Goal: Task Accomplishment & Management: Use online tool/utility

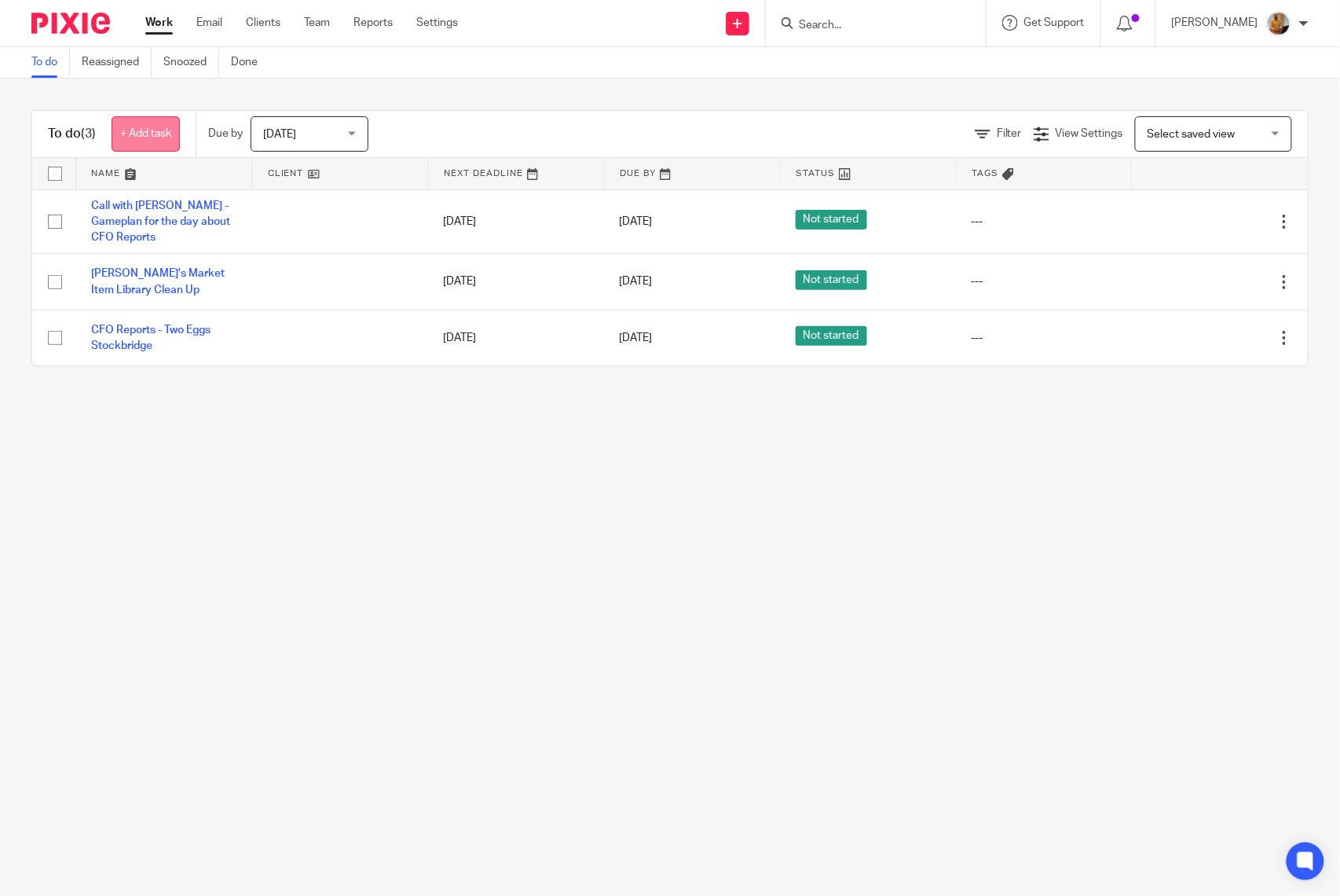
click at [139, 129] on link "+ Add task" at bounding box center [146, 134] width 69 height 35
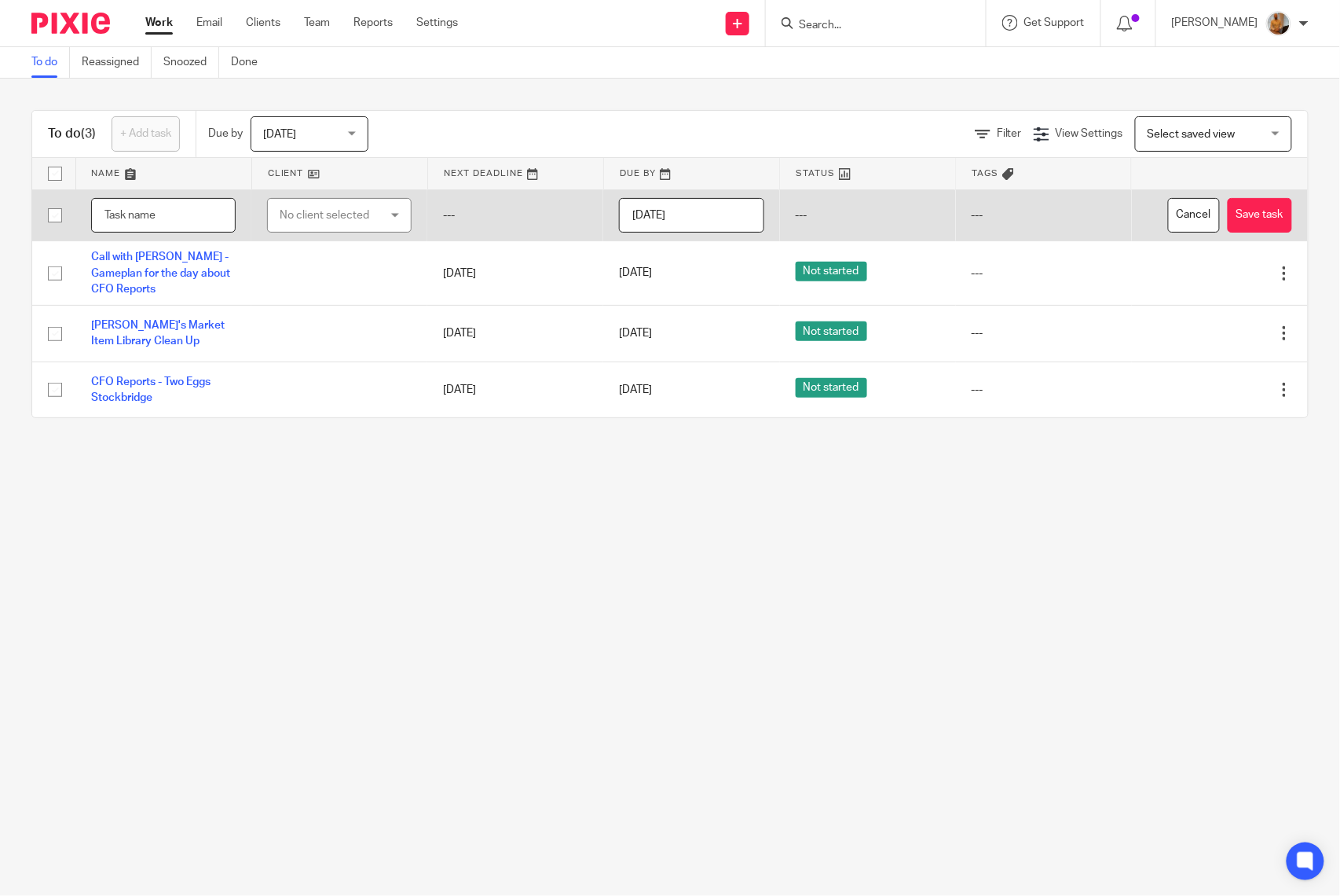
click at [182, 221] on input "text" at bounding box center [163, 215] width 144 height 35
type input "Call with [PERSON_NAME] - Reviewing Missing Items"
click at [331, 225] on div "No client selected" at bounding box center [332, 215] width 106 height 33
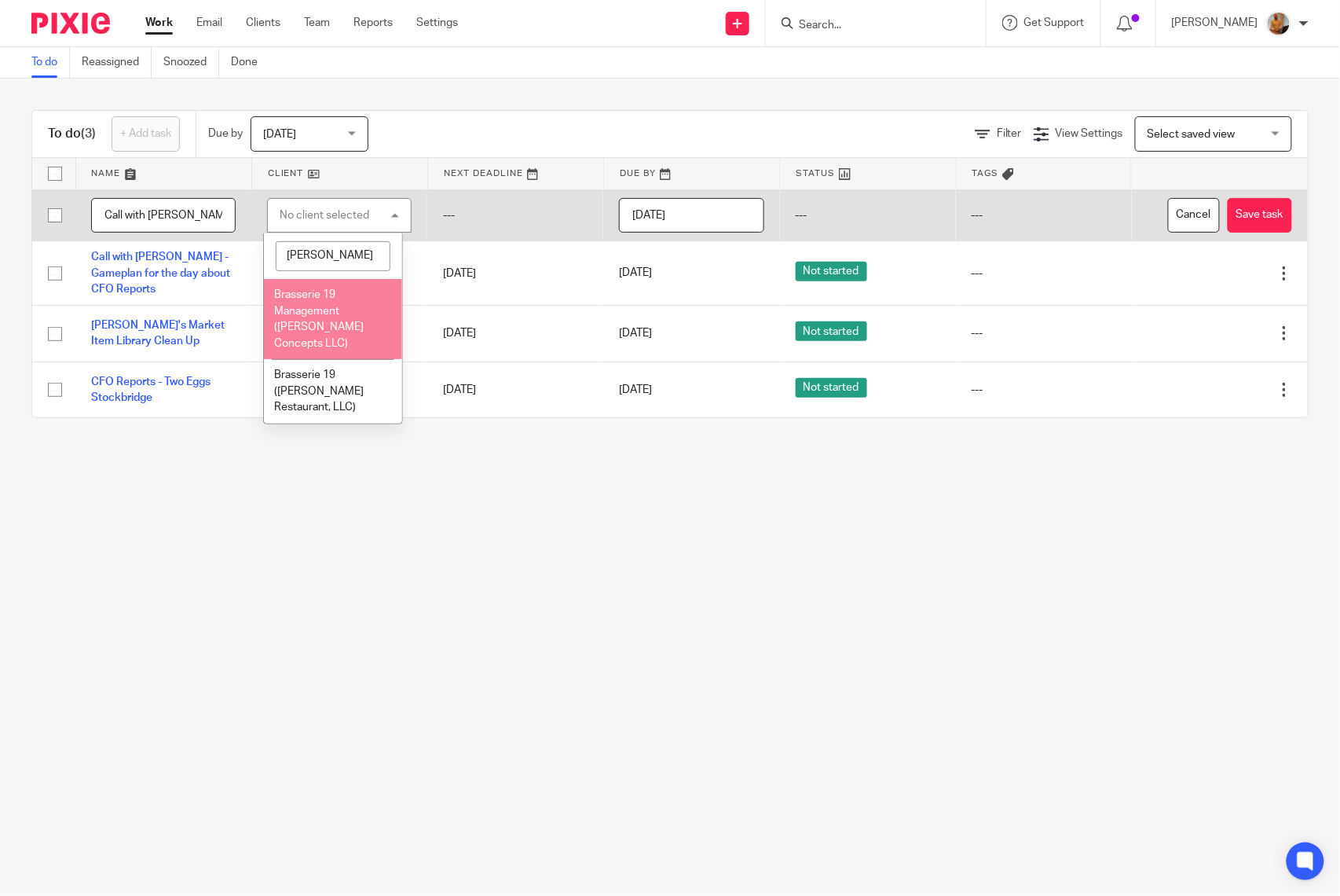
type input "brasser"
click at [337, 327] on span "Brasserie 19 Management ([PERSON_NAME] Concepts LLC)" at bounding box center [319, 319] width 89 height 60
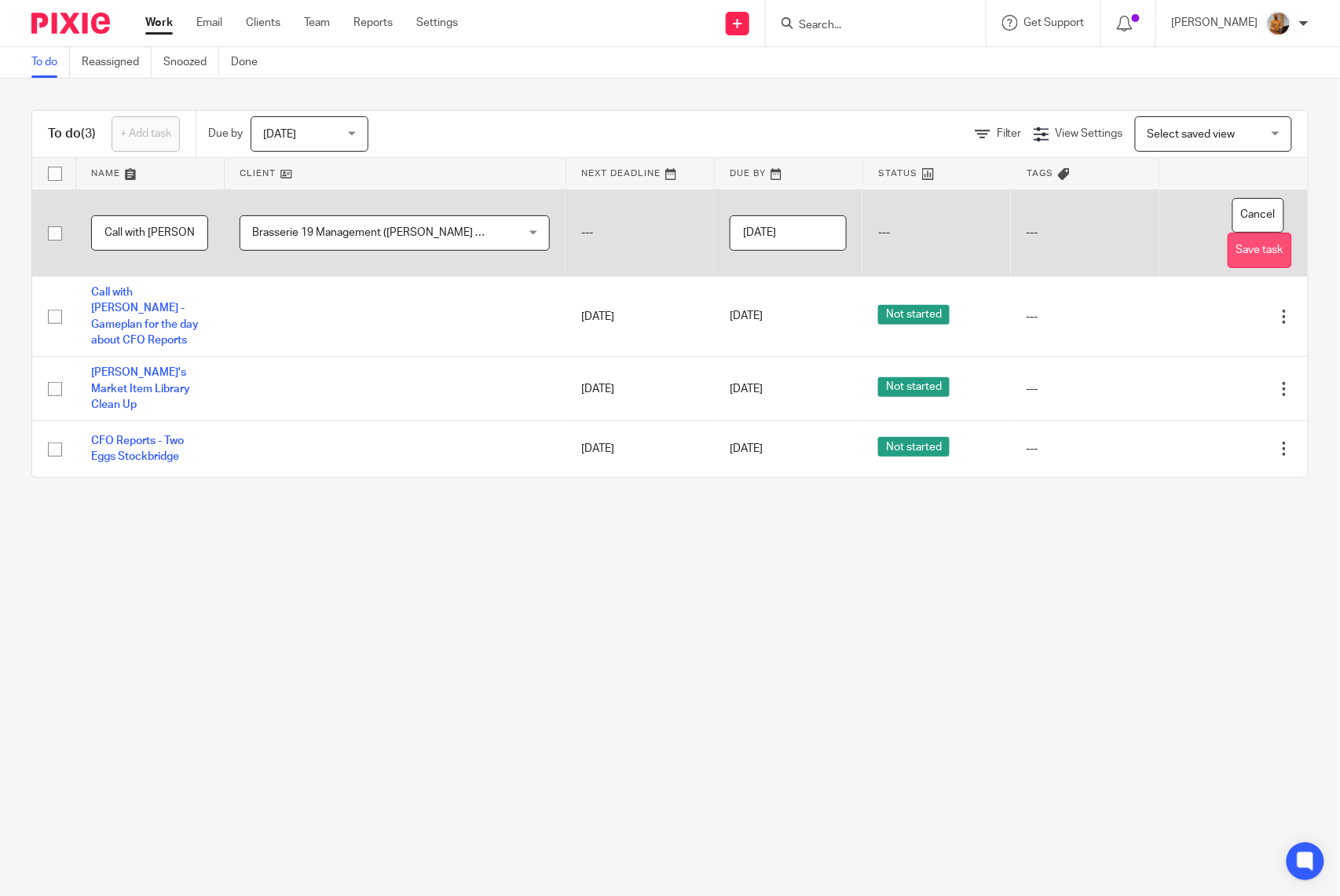
click at [1228, 246] on button "Save task" at bounding box center [1260, 250] width 64 height 35
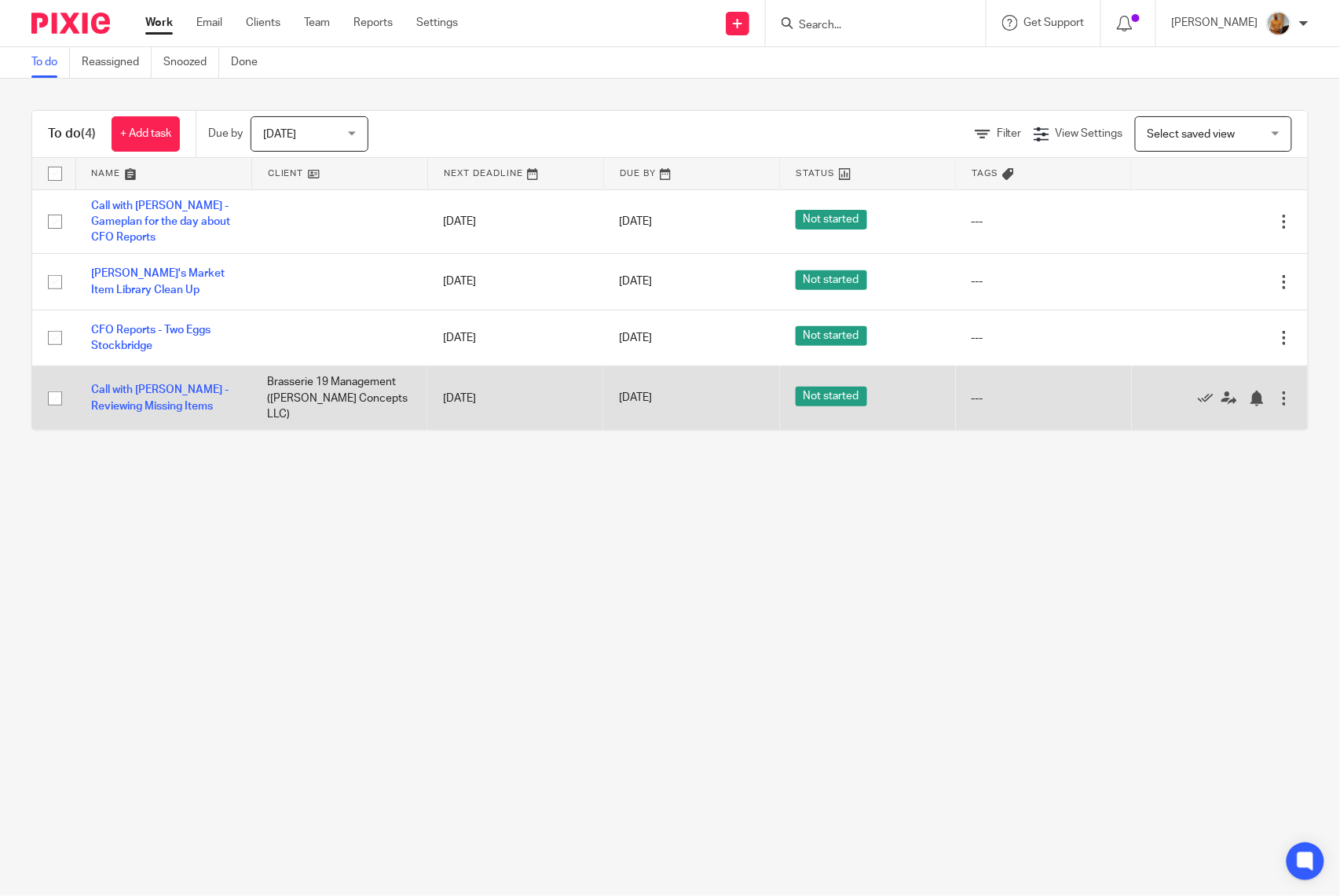
click at [114, 396] on td "Call with [PERSON_NAME] - Reviewing Missing Items" at bounding box center [163, 398] width 176 height 64
click at [164, 399] on link "Call with [PERSON_NAME] - Reviewing Missing Items" at bounding box center [160, 398] width 137 height 27
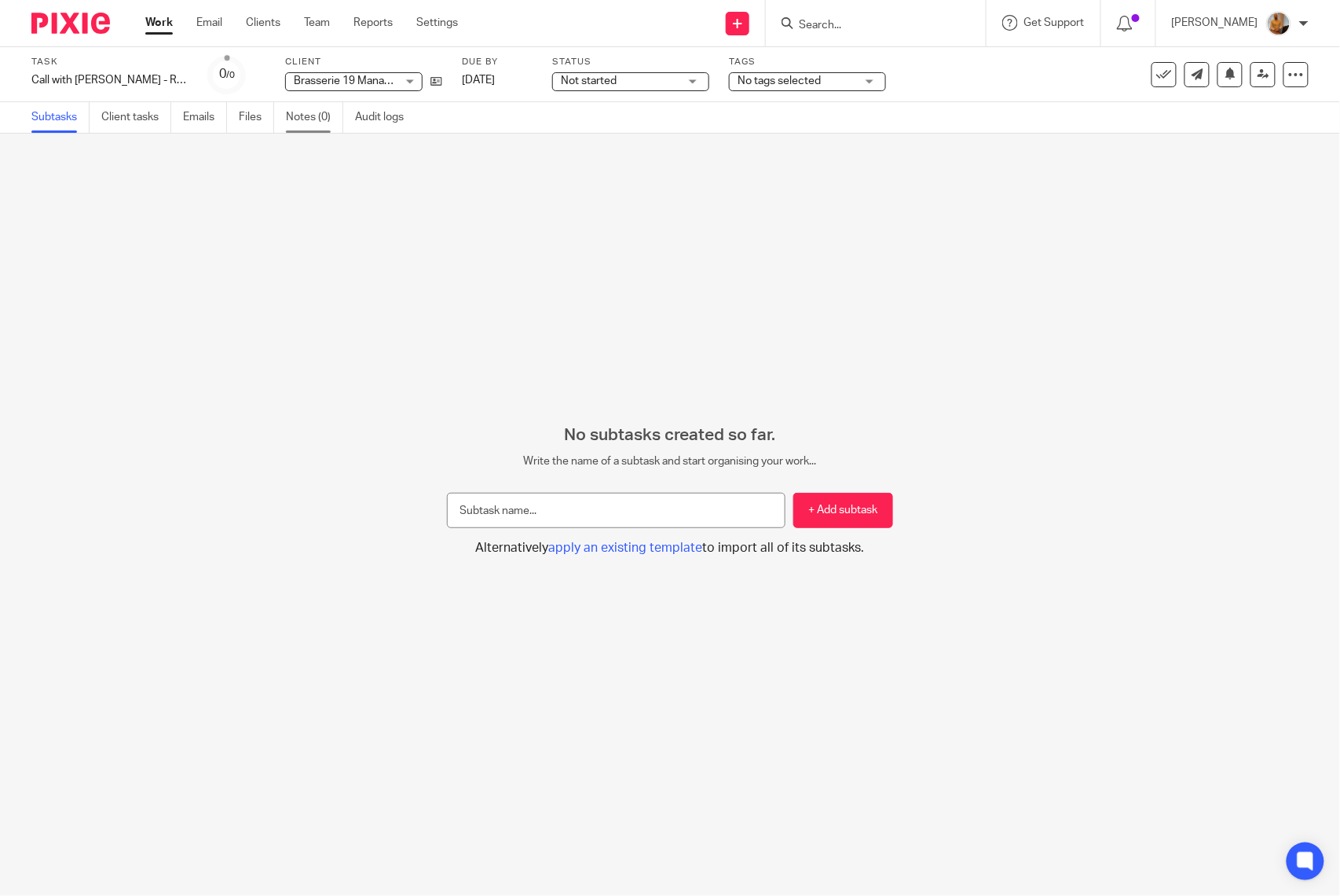
click at [297, 115] on link "Notes (0)" at bounding box center [315, 117] width 58 height 31
